Goal: Information Seeking & Learning: Learn about a topic

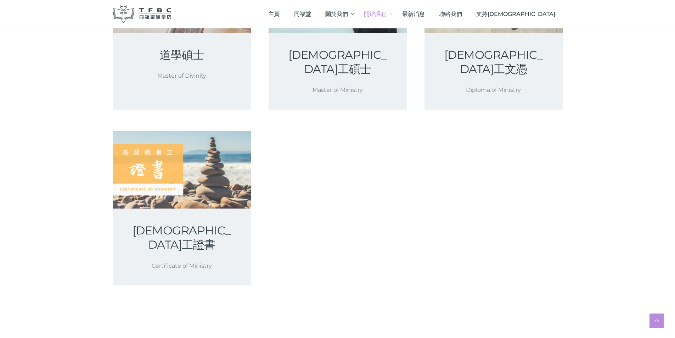
scroll to position [248, 0]
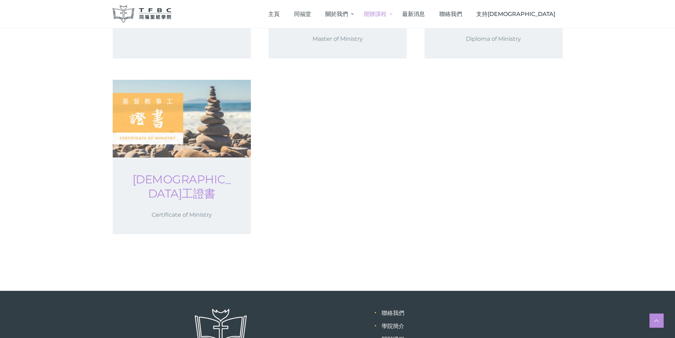
click at [211, 172] on link "基督教事工證書" at bounding box center [182, 186] width 104 height 28
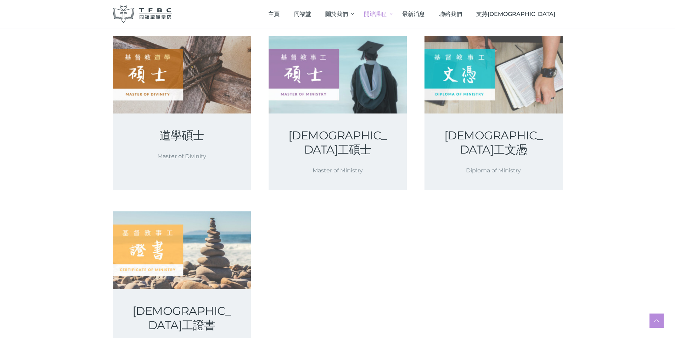
scroll to position [0, 0]
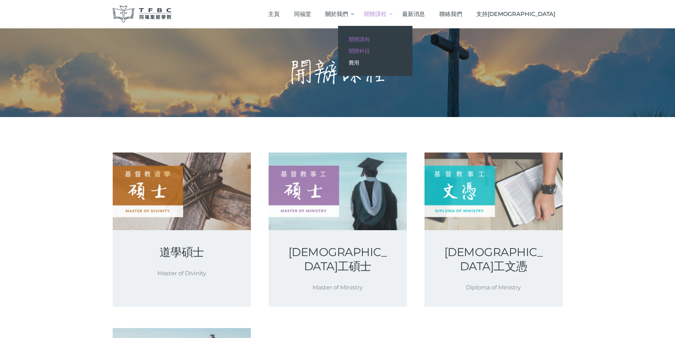
click at [370, 48] on span "開辦科目" at bounding box center [359, 50] width 21 height 7
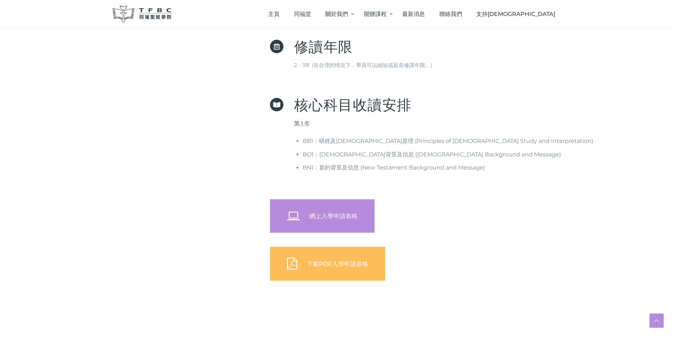
scroll to position [283, 0]
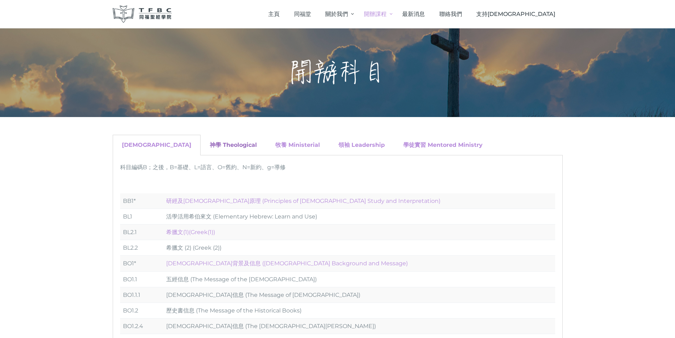
click at [210, 144] on link "神學 Theological" at bounding box center [233, 144] width 47 height 7
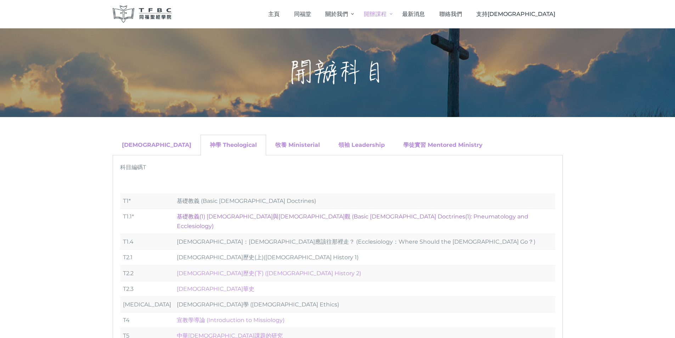
click at [227, 215] on link "基礎教義(1) 聖靈觀與教會觀 (Basic Christian Doctrines(1): Pneumatology and Ecclesiology)" at bounding box center [352, 221] width 351 height 16
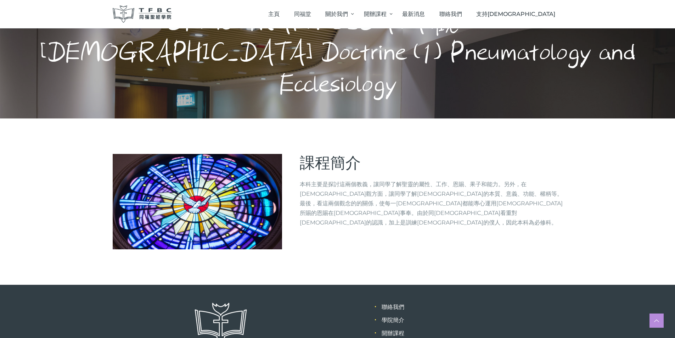
scroll to position [76, 0]
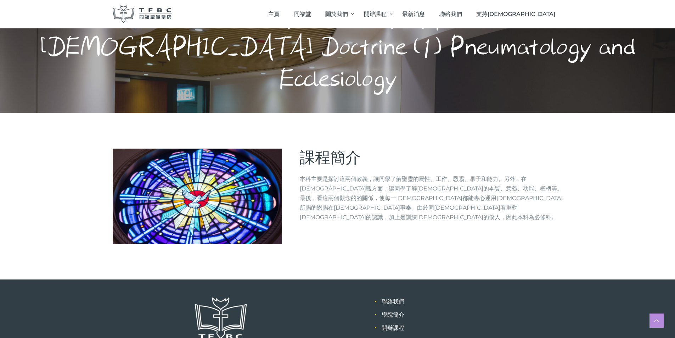
click at [333, 174] on p "本科主要是探討這兩個教義，讓同學了解聖靈的屬性、工作、恩賜、果子和能力。另外，在教會觀方面，讓同學了解教會的本質、意義、功能、權柄等。最後，看這兩個觀念的的關…" at bounding box center [431, 198] width 263 height 48
click at [233, 164] on img at bounding box center [197, 195] width 169 height 95
click at [315, 174] on p "本科主要是探討這兩個教義，讓同學了解聖靈的屬性、工作、恩賜、果子和能力。另外，在教會觀方面，讓同學了解教會的本質、意義、功能、權柄等。最後，看這兩個觀念的的關…" at bounding box center [431, 198] width 263 height 48
drag, startPoint x: 316, startPoint y: 98, endPoint x: 393, endPoint y: 144, distance: 89.7
click at [316, 148] on span "課程簡介" at bounding box center [330, 157] width 61 height 18
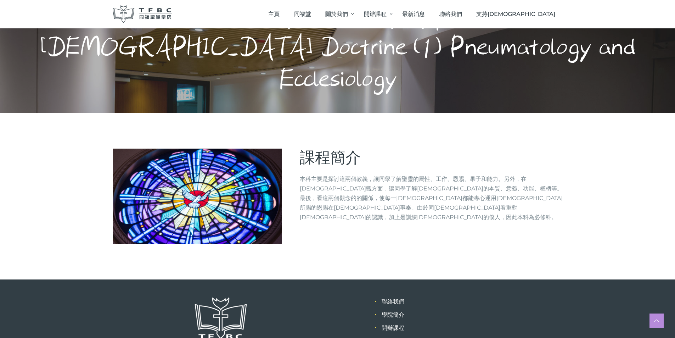
click at [393, 174] on p "本科主要是探討這兩個教義，讓同學了解聖靈的屬性、工作、恩賜、果子和能力。另外，在[DEMOGRAPHIC_DATA]觀方面，讓同學了解[DEMOGRAPHIC…" at bounding box center [431, 198] width 263 height 48
click at [395, 174] on p "本科主要是探討這兩個教義，讓同學了解聖靈的屬性、工作、恩賜、果子和能力。另外，在[DEMOGRAPHIC_DATA]觀方面，讓同學了解[DEMOGRAPHIC…" at bounding box center [431, 198] width 263 height 48
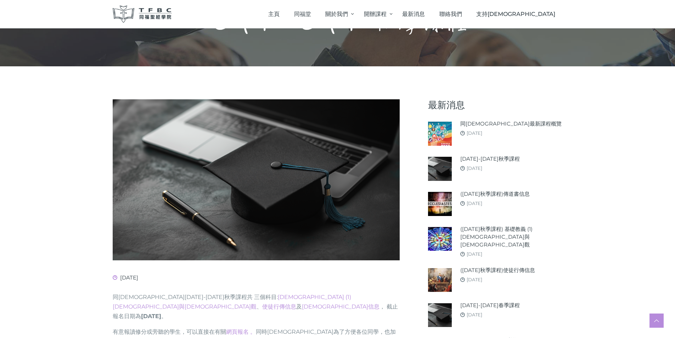
scroll to position [71, 0]
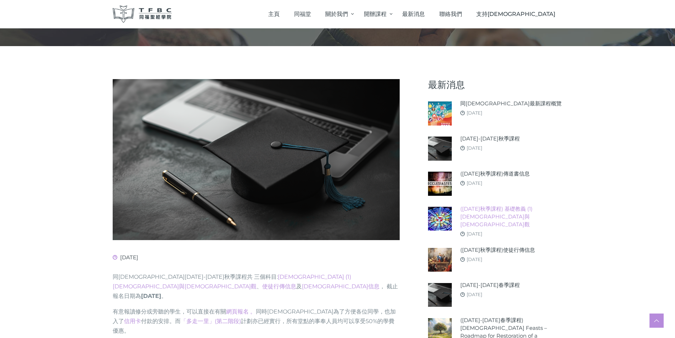
click at [549, 209] on link "(2025年秋季課程) 基礎教義 (1) 聖靈觀與教會觀" at bounding box center [511, 216] width 102 height 23
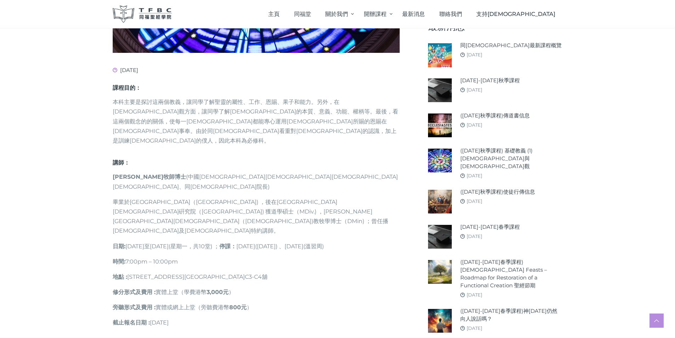
scroll to position [248, 0]
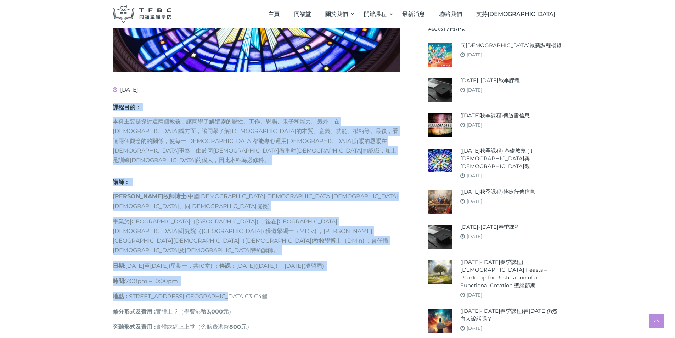
drag, startPoint x: 113, startPoint y: 98, endPoint x: 270, endPoint y: 251, distance: 218.2
click at [270, 251] on div "課程目的： 本科主要是探討這兩個教義，讓同學了解聖靈的屬性、工作、恩賜、果子和能力。另外，在[DEMOGRAPHIC_DATA]觀方面，讓同學了解[DEMOG…" at bounding box center [256, 232] width 287 height 259
copy div "lore： ipsumdolorsi，ametconsec、ad、el、seddo。ei，tempor，incididunt、ut、la、etd。ma，ali…"
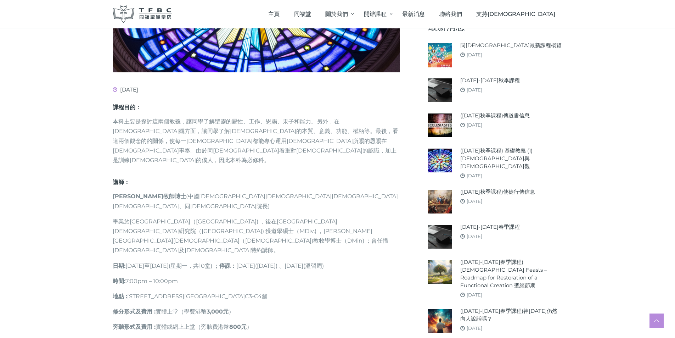
click at [320, 337] on p "截止報名日期 : [DATE]" at bounding box center [256, 342] width 287 height 10
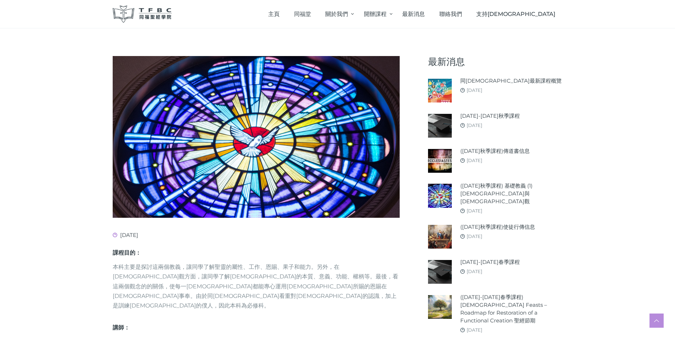
scroll to position [106, 0]
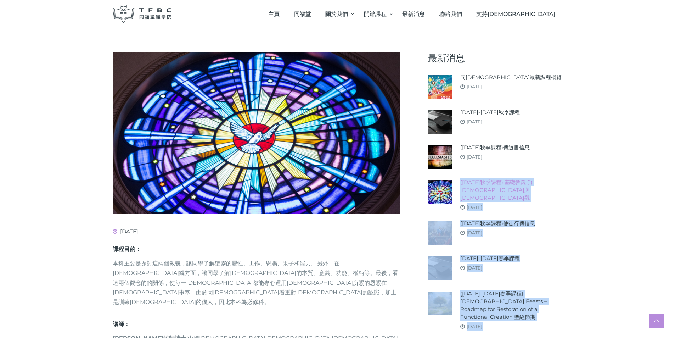
drag, startPoint x: 571, startPoint y: 173, endPoint x: 478, endPoint y: 176, distance: 93.9
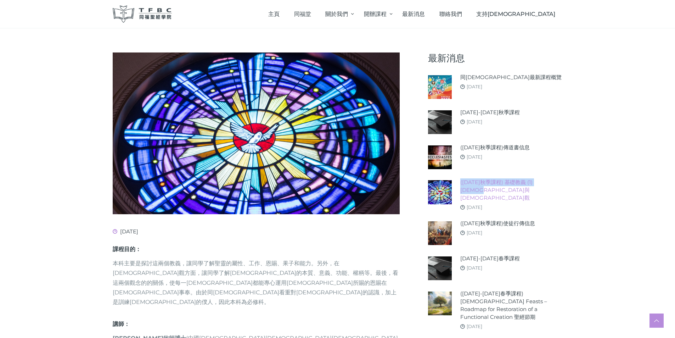
drag, startPoint x: 458, startPoint y: 173, endPoint x: 496, endPoint y: 180, distance: 38.5
click at [496, 180] on article "([DATE]秋季課程) 基礎教義 (1) [DEMOGRAPHIC_DATA]與[DEMOGRAPHIC_DATA]觀 [DATE]" at bounding box center [495, 194] width 135 height 34
copy link "([DATE]秋季課程) 基礎教義 (1) [DEMOGRAPHIC_DATA]與[DEMOGRAPHIC_DATA]觀"
